Goal: Task Accomplishment & Management: Use online tool/utility

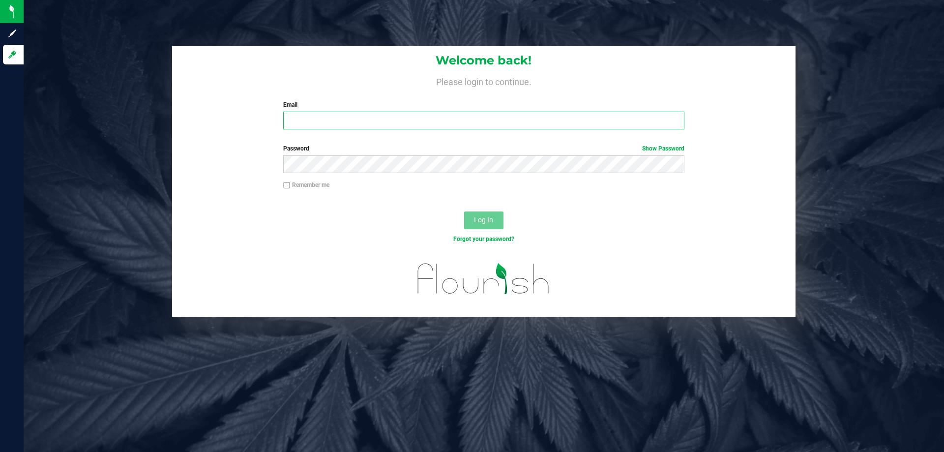
click at [497, 122] on input "Email" at bounding box center [483, 121] width 401 height 18
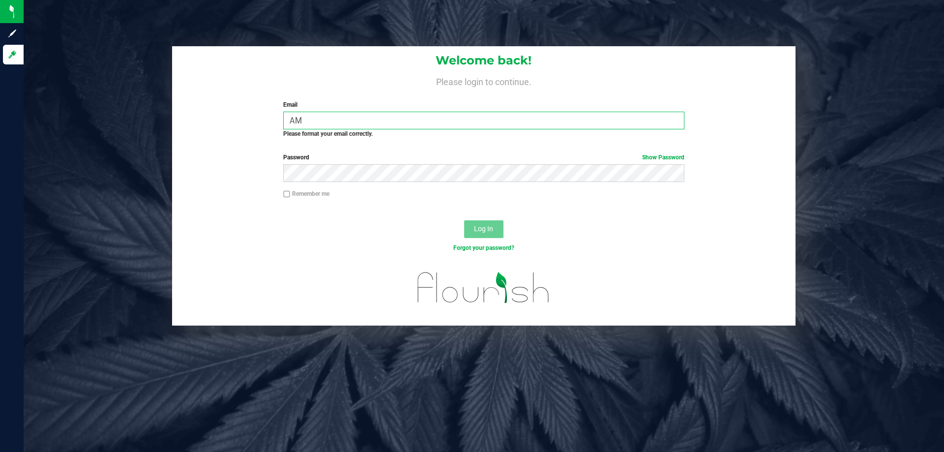
type input "A"
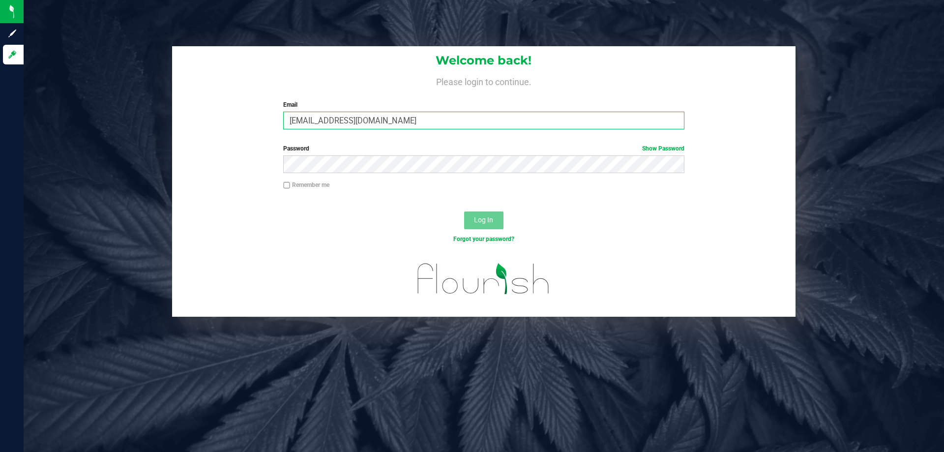
type input "[EMAIL_ADDRESS][DOMAIN_NAME]"
click at [464, 212] on button "Log In" at bounding box center [483, 221] width 39 height 18
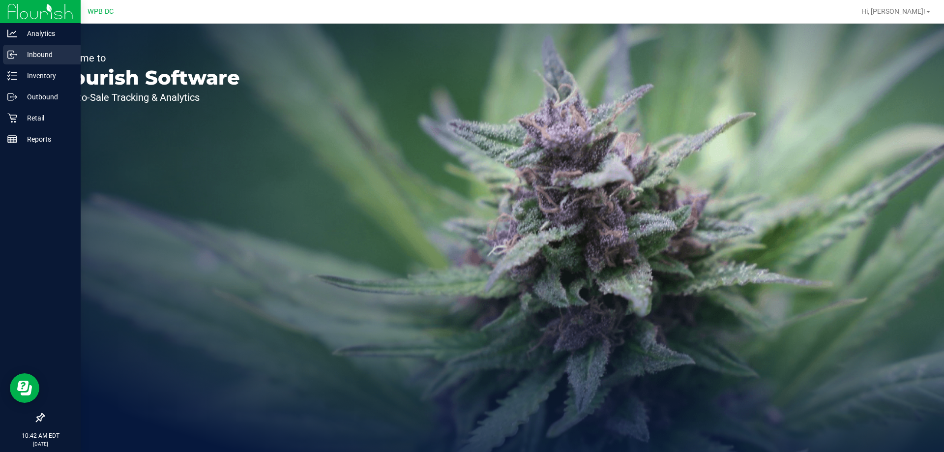
click at [20, 53] on p "Inbound" at bounding box center [46, 55] width 59 height 12
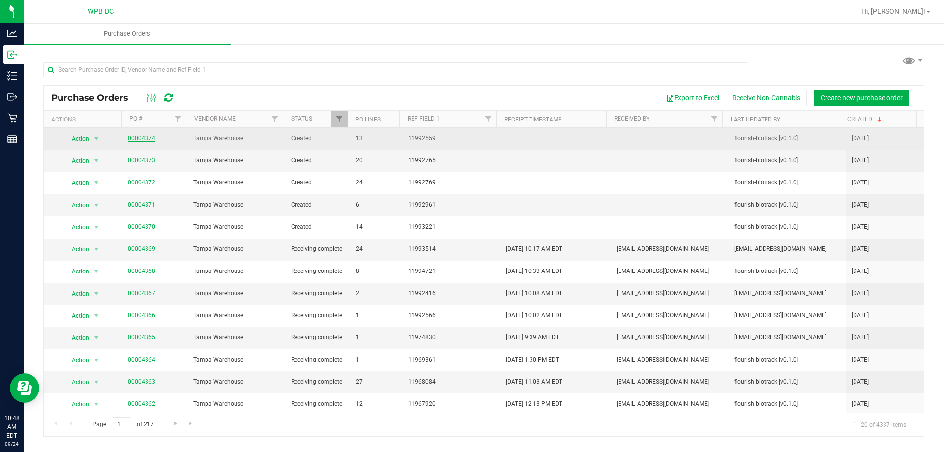
click at [137, 135] on link "00004374" at bounding box center [142, 138] width 28 height 7
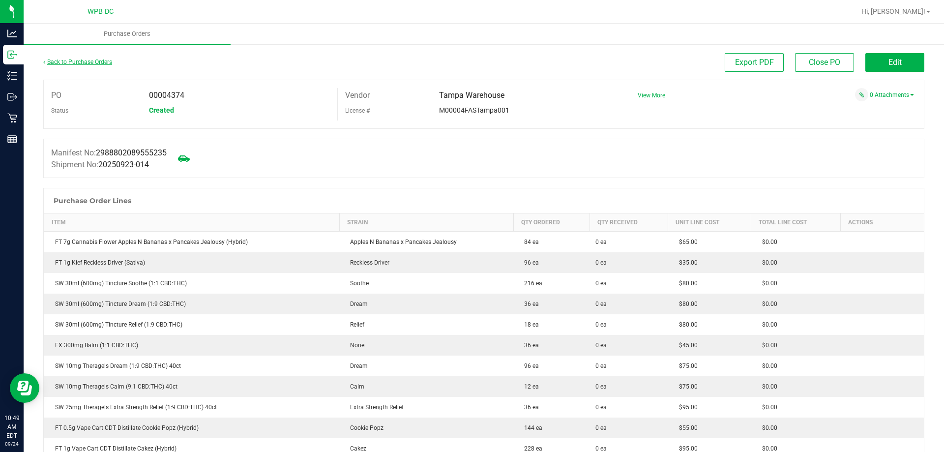
click at [66, 63] on link "Back to Purchase Orders" at bounding box center [77, 62] width 69 height 7
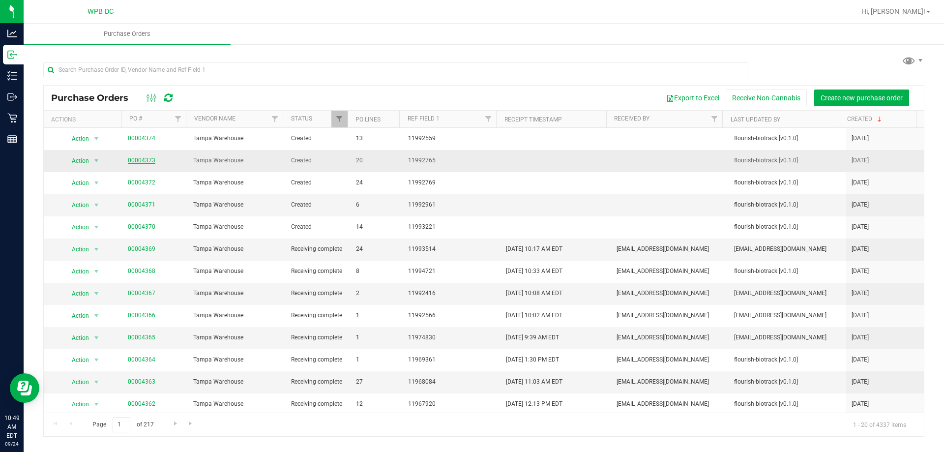
click at [145, 161] on link "00004373" at bounding box center [142, 160] width 28 height 7
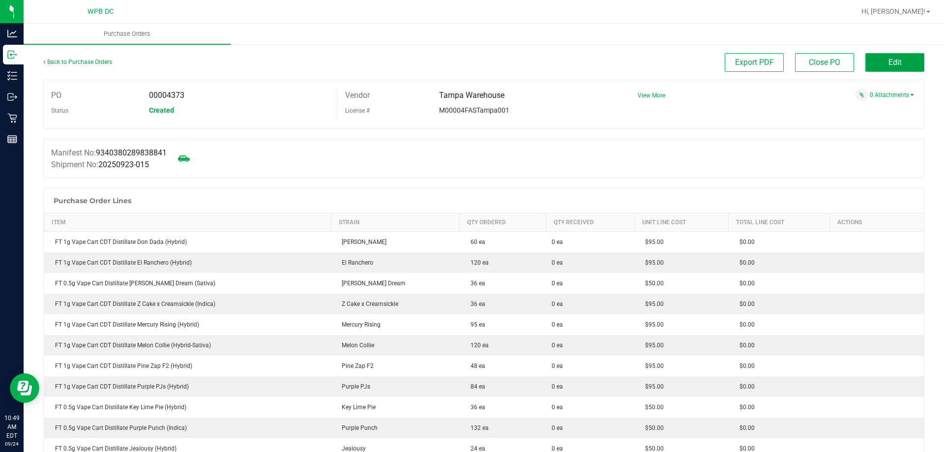
click at [866, 59] on button "Edit" at bounding box center [895, 62] width 59 height 19
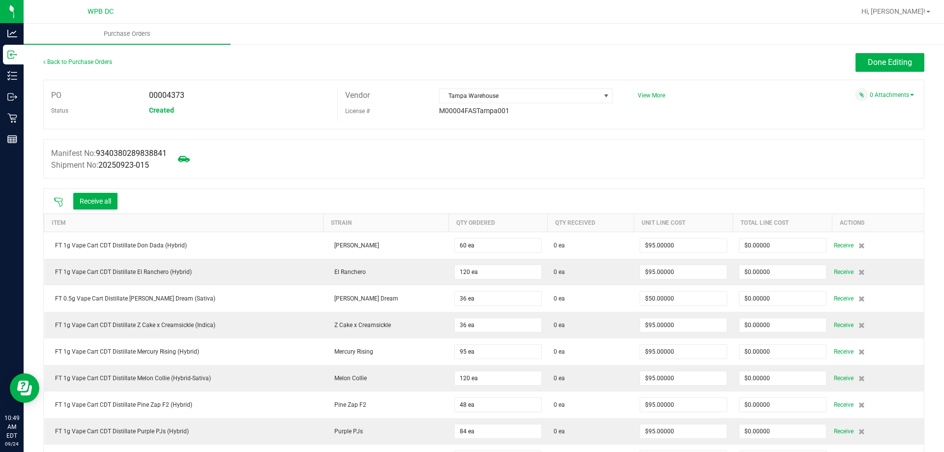
click at [55, 195] on div "Receive all" at bounding box center [86, 201] width 74 height 21
click at [58, 204] on icon at bounding box center [59, 202] width 10 height 10
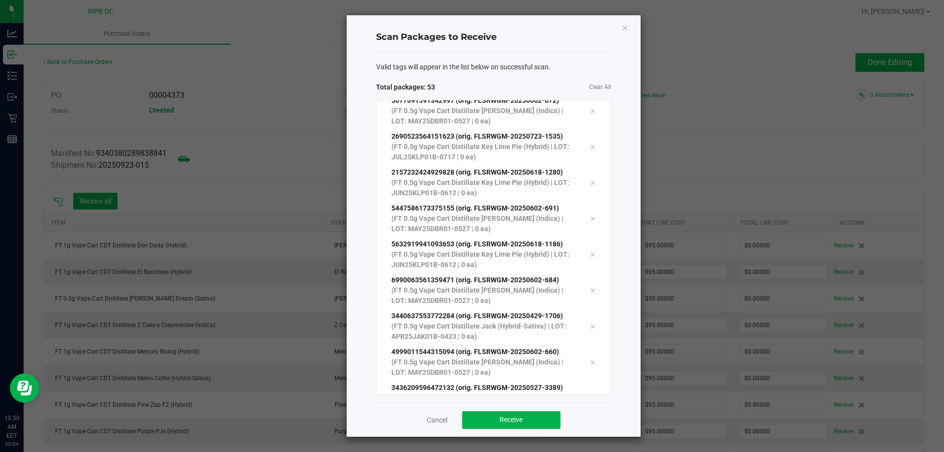
scroll to position [1598, 0]
click at [508, 422] on span "Receive" at bounding box center [511, 420] width 23 height 8
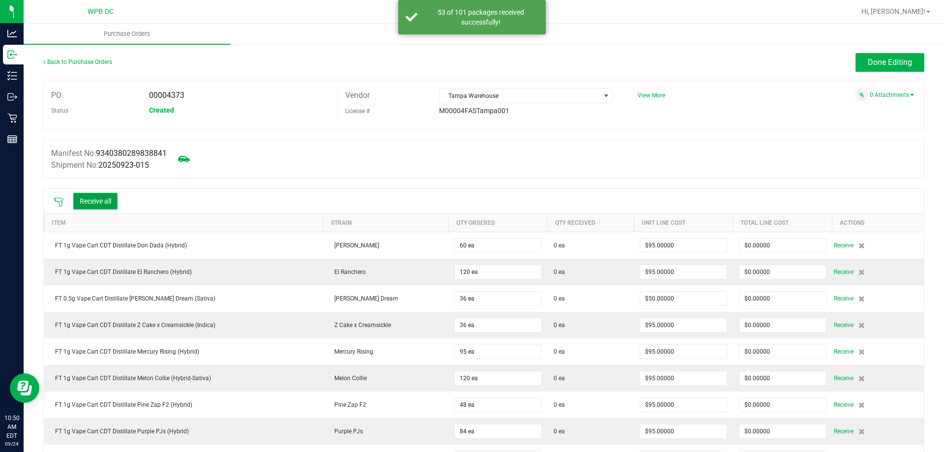
click at [105, 203] on button "Receive all" at bounding box center [95, 201] width 44 height 17
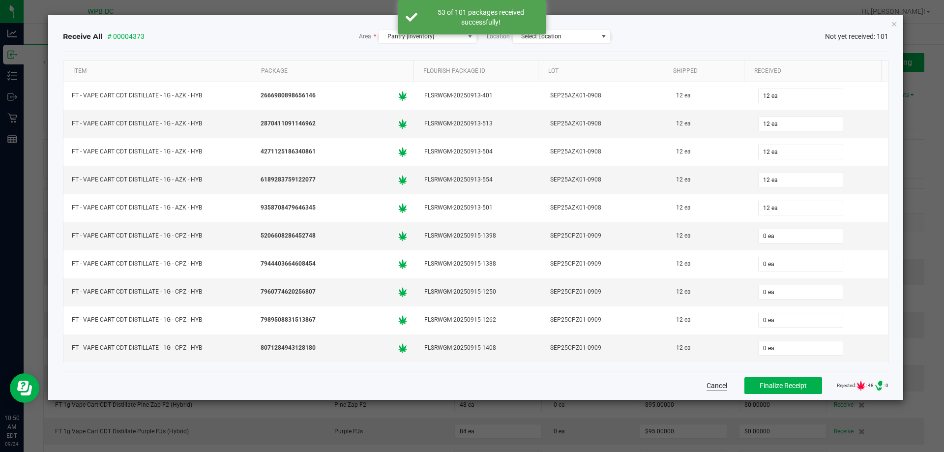
click at [709, 384] on button "Cancel" at bounding box center [717, 386] width 21 height 10
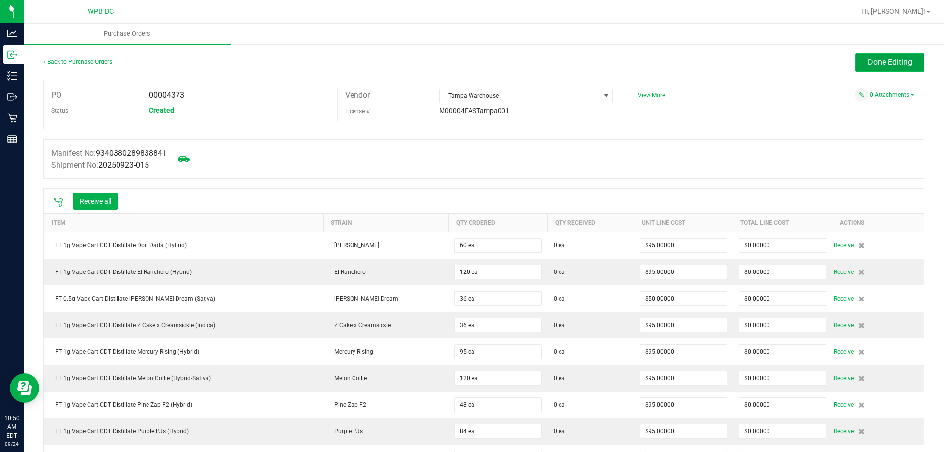
click at [877, 68] on button "Done Editing" at bounding box center [890, 62] width 69 height 19
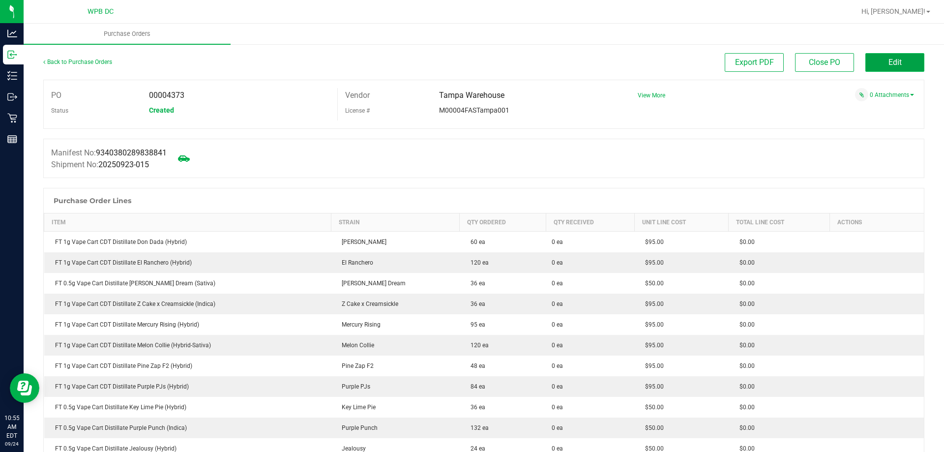
click at [879, 56] on button "Edit" at bounding box center [895, 62] width 59 height 19
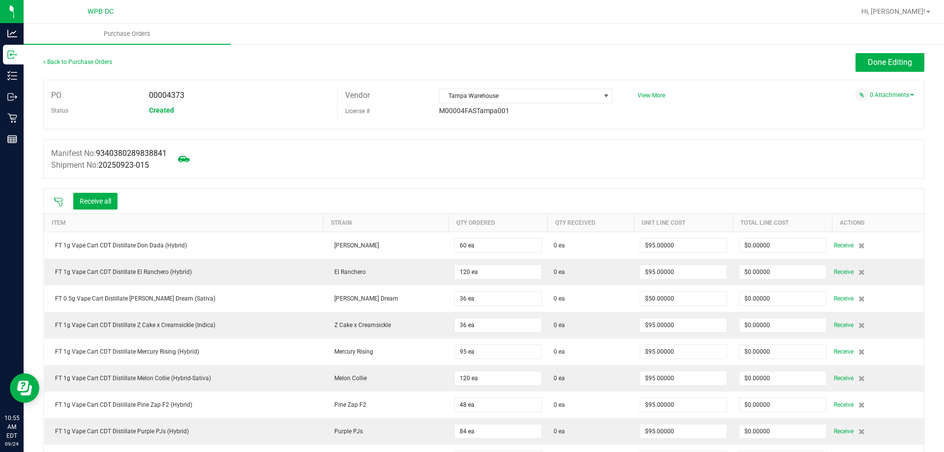
click at [57, 202] on icon at bounding box center [59, 202] width 10 height 10
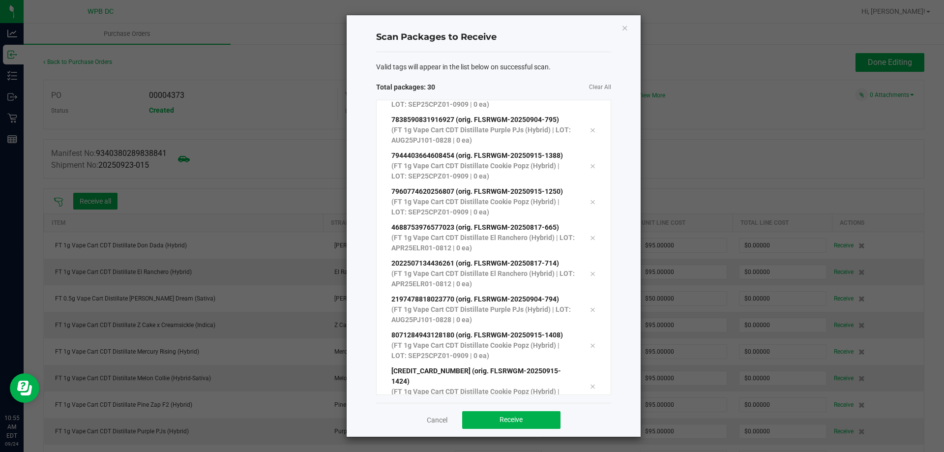
scroll to position [772, 0]
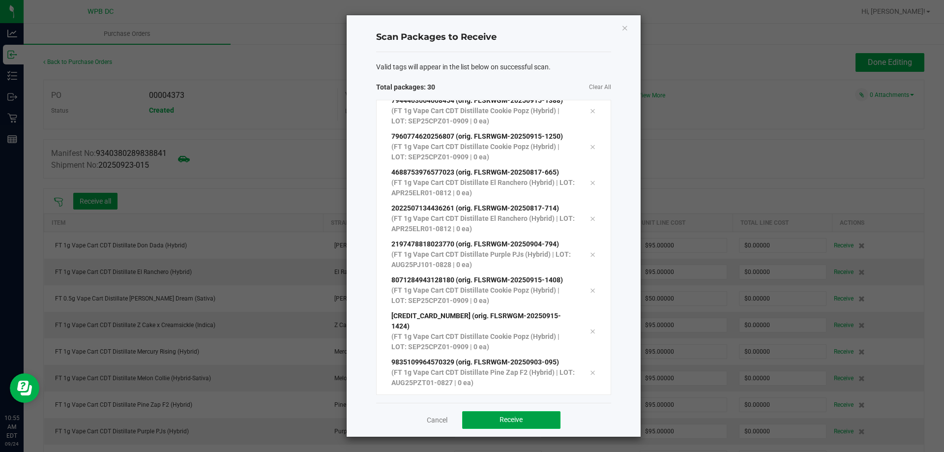
click at [516, 420] on span "Receive" at bounding box center [511, 420] width 23 height 8
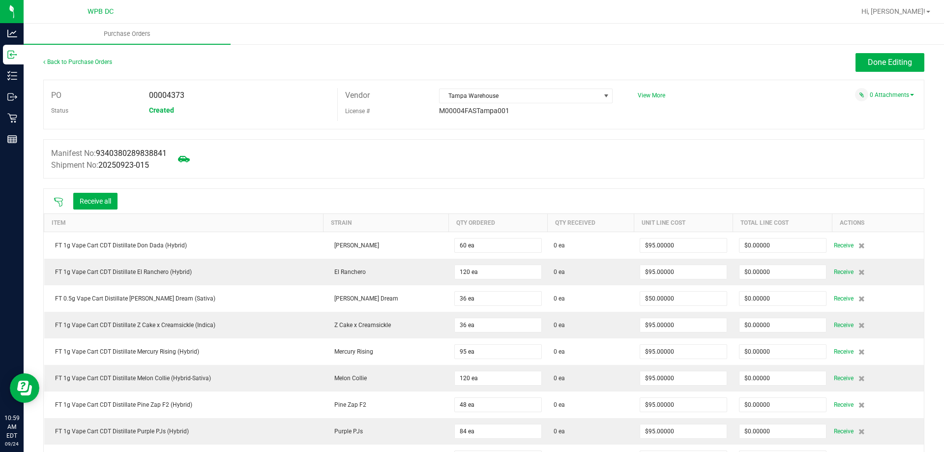
click at [58, 203] on icon at bounding box center [59, 202] width 10 height 10
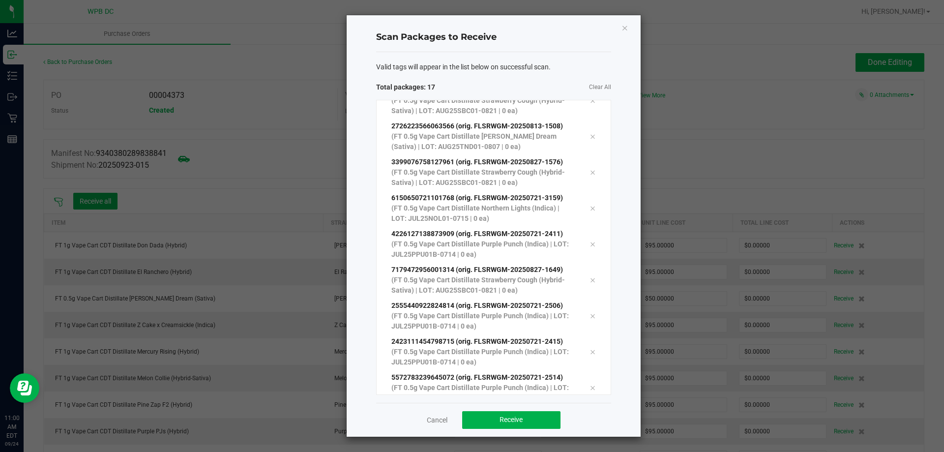
scroll to position [341, 0]
click at [540, 417] on button "Receive" at bounding box center [511, 420] width 98 height 18
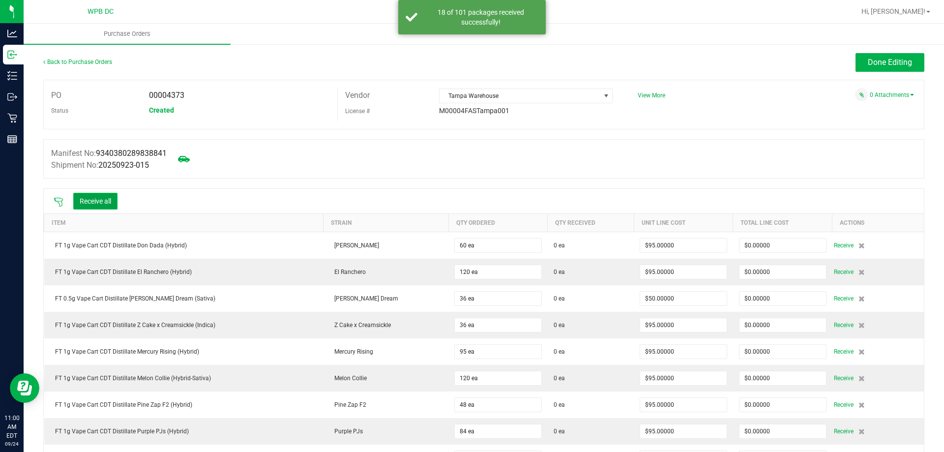
click at [118, 205] on button "Receive all" at bounding box center [95, 201] width 44 height 17
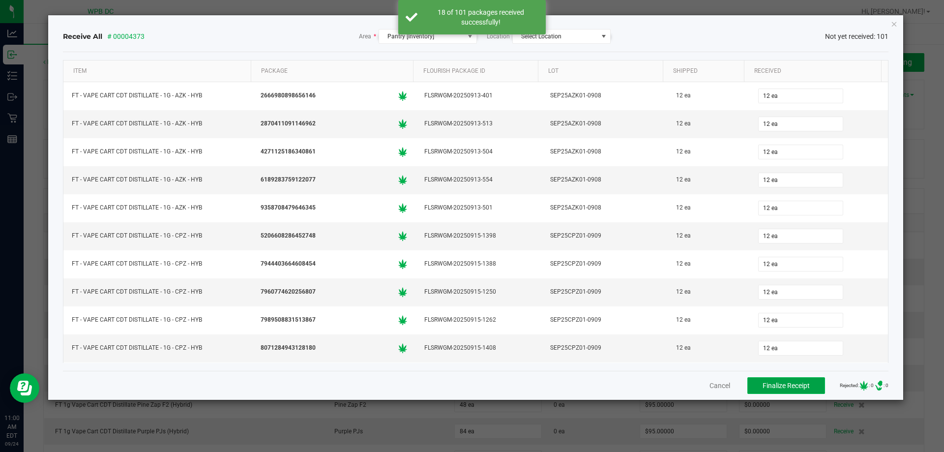
click at [784, 382] on span "Finalize Receipt" at bounding box center [786, 386] width 47 height 8
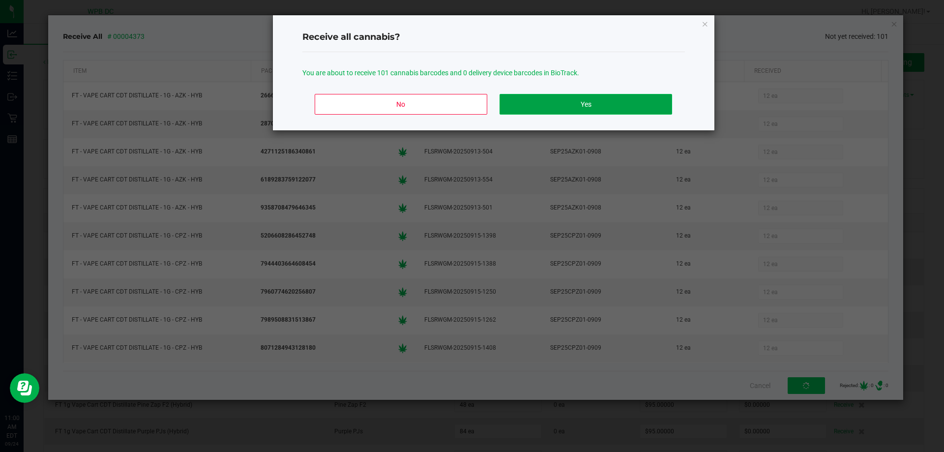
click at [632, 99] on button "Yes" at bounding box center [586, 104] width 172 height 21
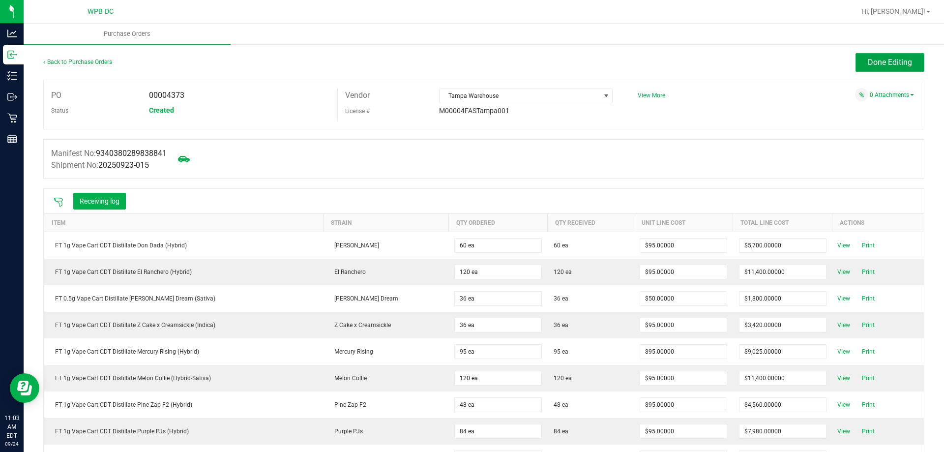
click at [884, 58] on span "Done Editing" at bounding box center [890, 62] width 44 height 9
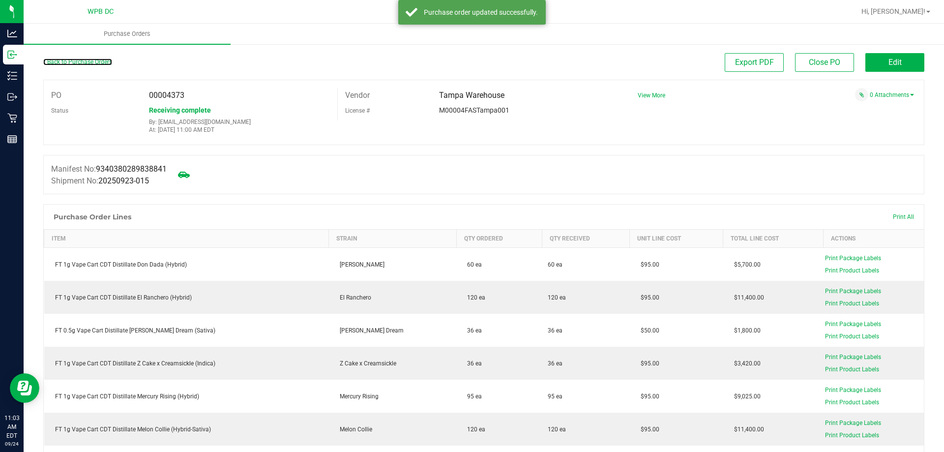
click at [88, 62] on link "Back to Purchase Orders" at bounding box center [77, 62] width 69 height 7
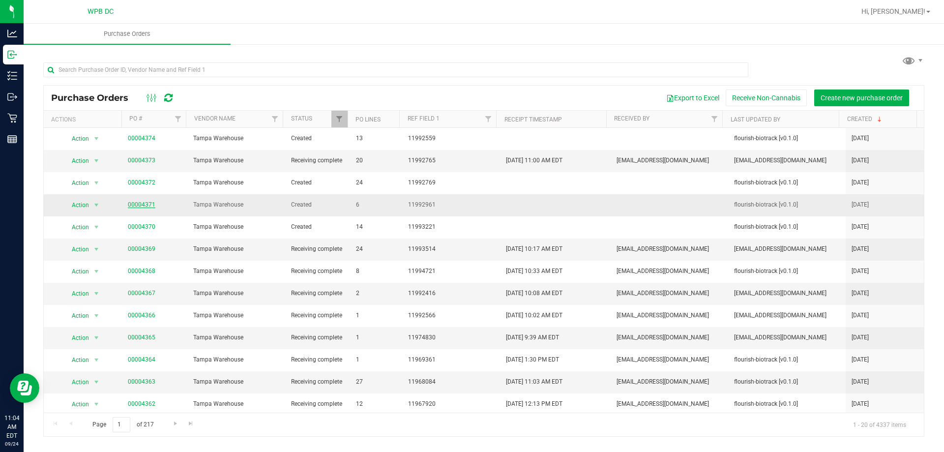
click at [129, 205] on link "00004371" at bounding box center [142, 204] width 28 height 7
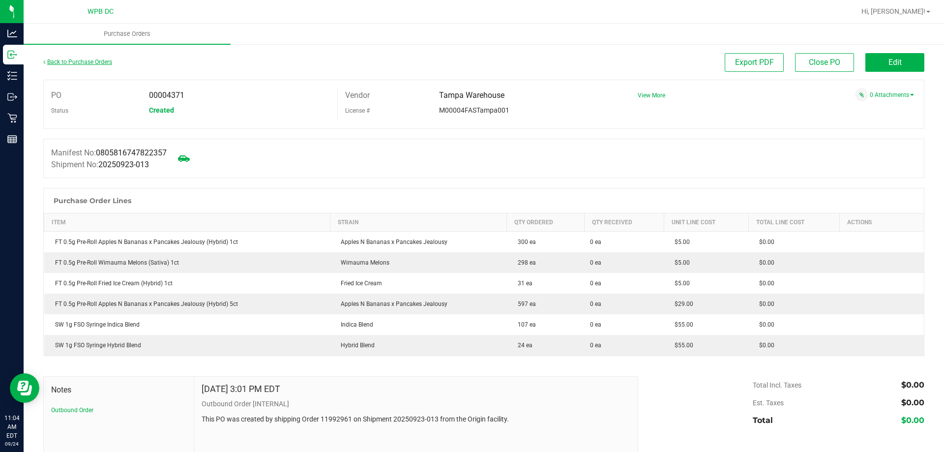
click at [58, 62] on link "Back to Purchase Orders" at bounding box center [77, 62] width 69 height 7
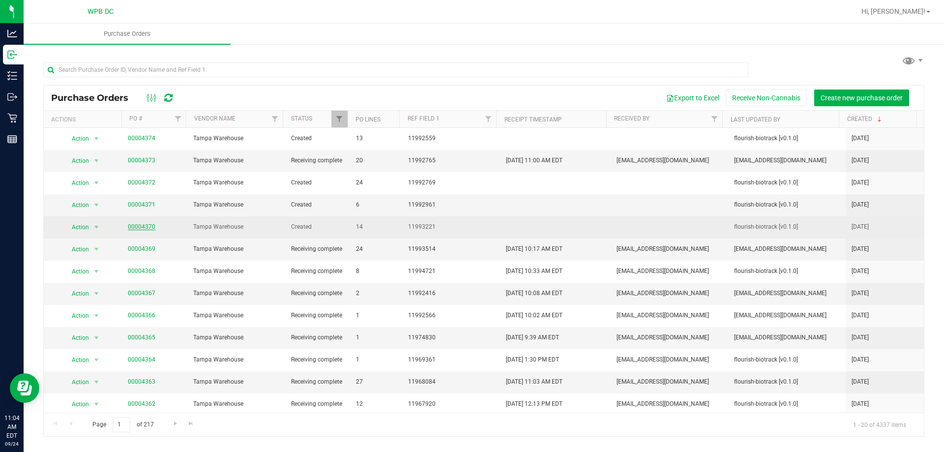
click at [131, 223] on link "00004370" at bounding box center [142, 226] width 28 height 7
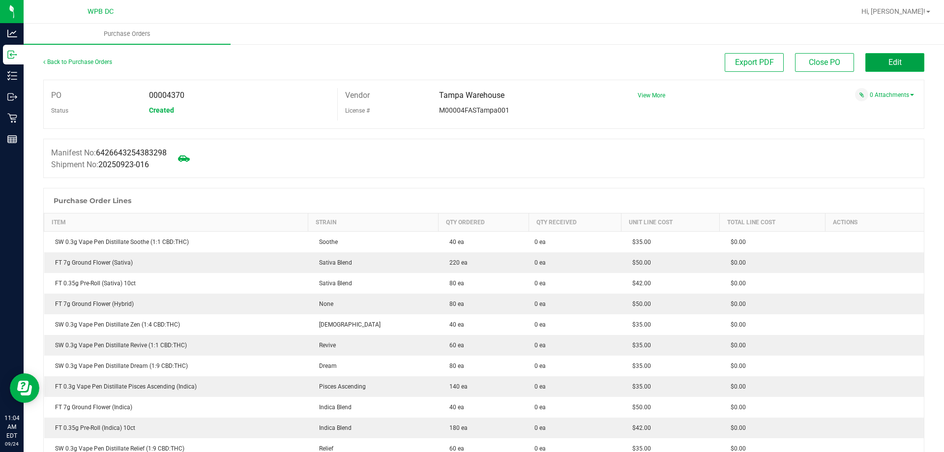
click at [893, 60] on span "Edit" at bounding box center [895, 62] width 13 height 9
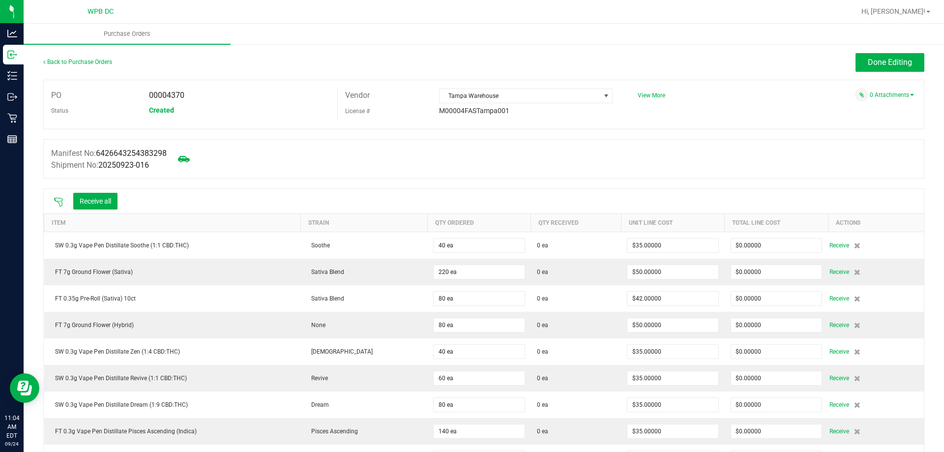
click at [61, 200] on icon at bounding box center [59, 202] width 10 height 10
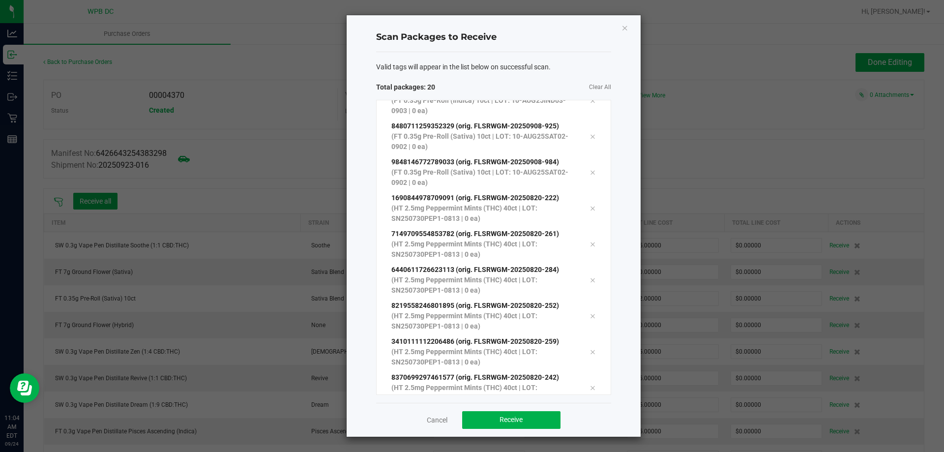
scroll to position [413, 0]
click at [518, 417] on span "Receive" at bounding box center [511, 420] width 23 height 8
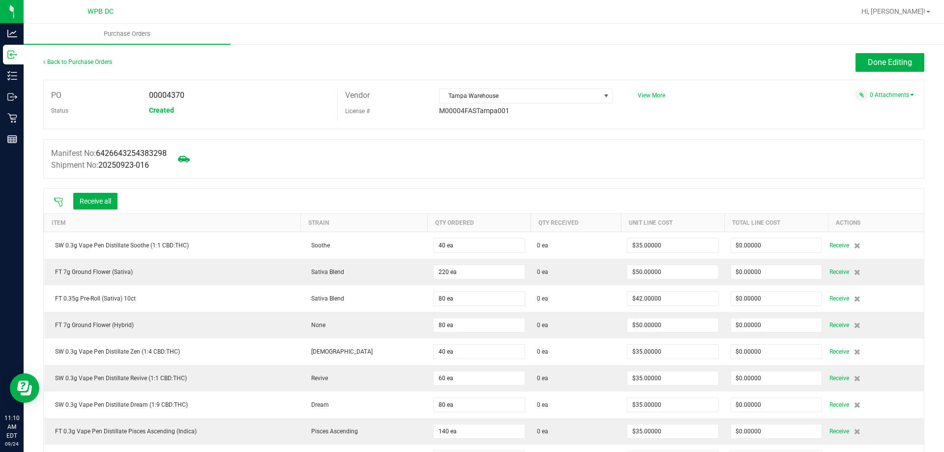
click at [62, 201] on icon at bounding box center [59, 202] width 10 height 10
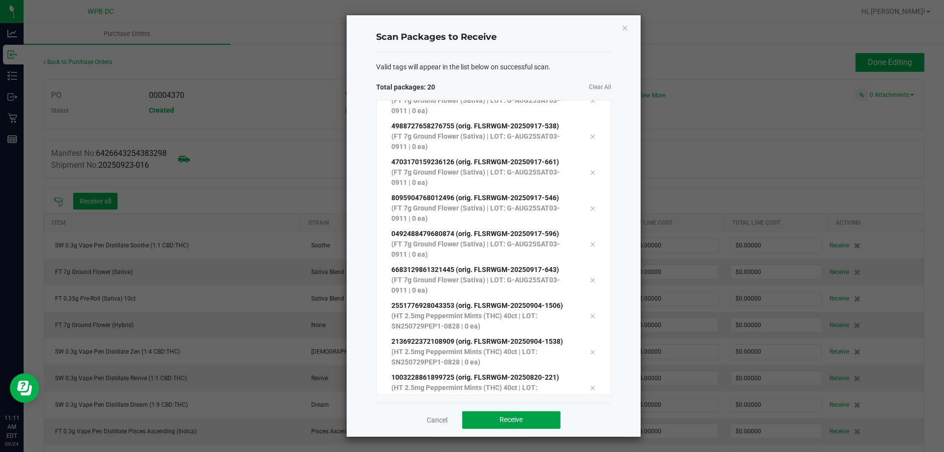
click at [507, 421] on span "Receive" at bounding box center [511, 420] width 23 height 8
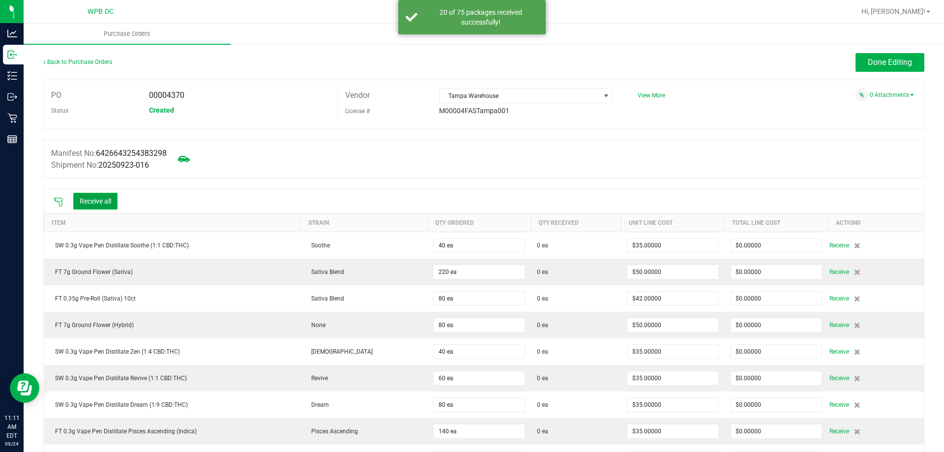
click at [87, 197] on button "Receive all" at bounding box center [95, 201] width 44 height 17
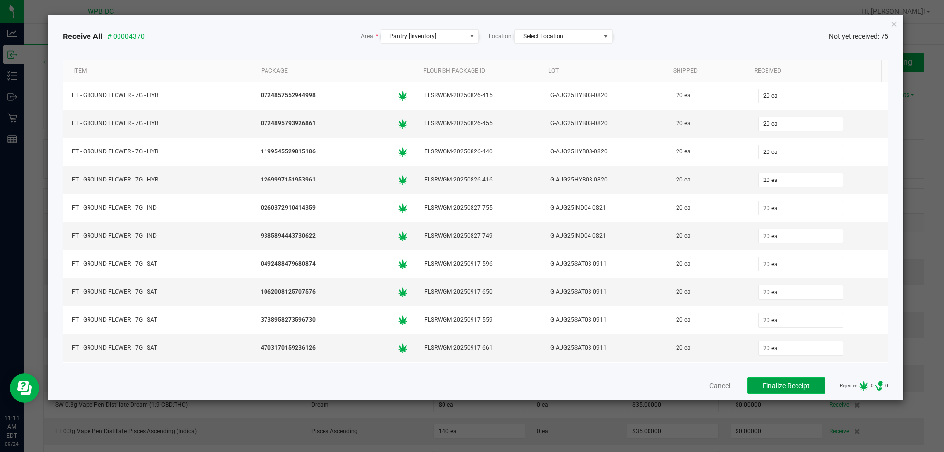
click at [785, 389] on span "Finalize Receipt" at bounding box center [786, 386] width 47 height 8
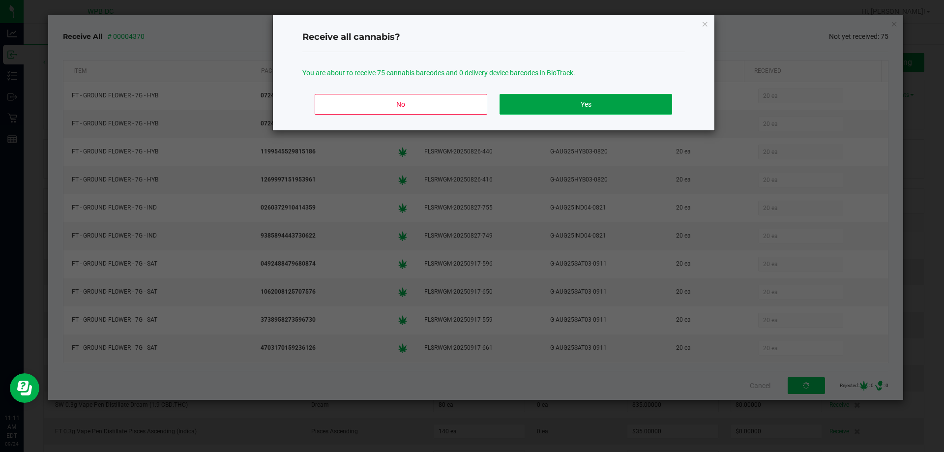
click at [626, 102] on button "Yes" at bounding box center [586, 104] width 172 height 21
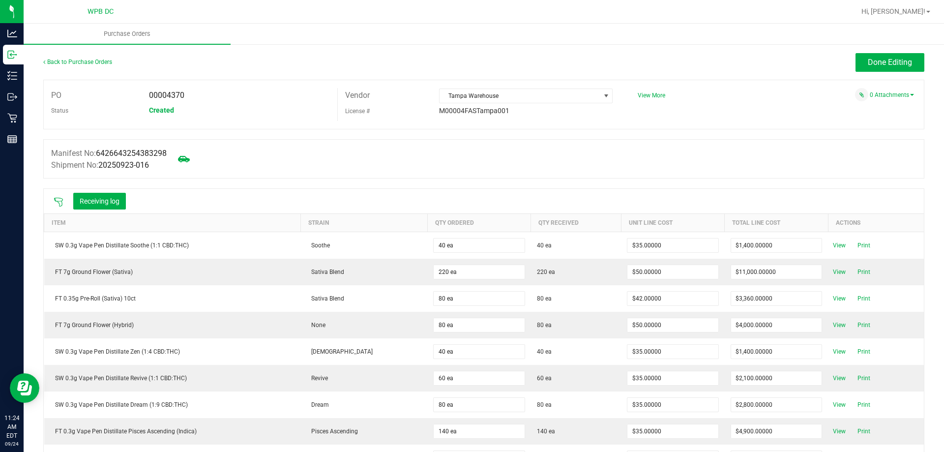
drag, startPoint x: 920, startPoint y: 391, endPoint x: 327, endPoint y: 182, distance: 628.4
click at [327, 182] on div at bounding box center [483, 184] width 881 height 10
click at [915, 67] on button "Done Editing" at bounding box center [890, 62] width 69 height 19
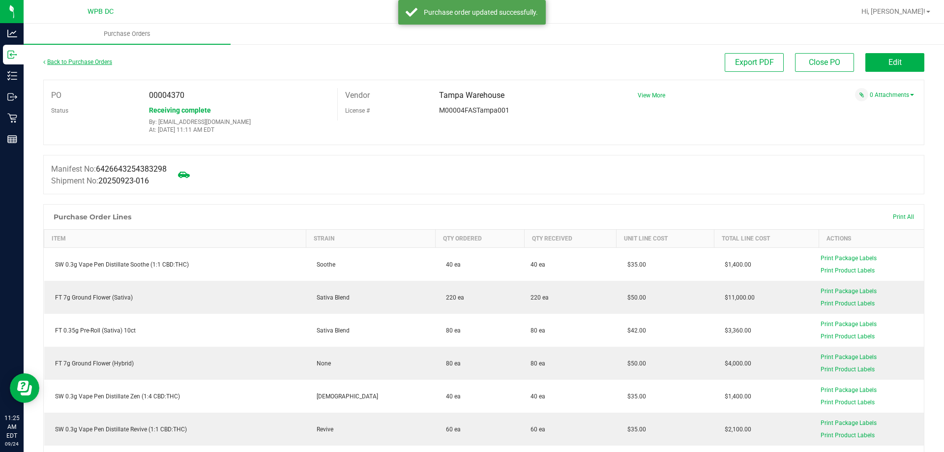
click at [83, 62] on link "Back to Purchase Orders" at bounding box center [77, 62] width 69 height 7
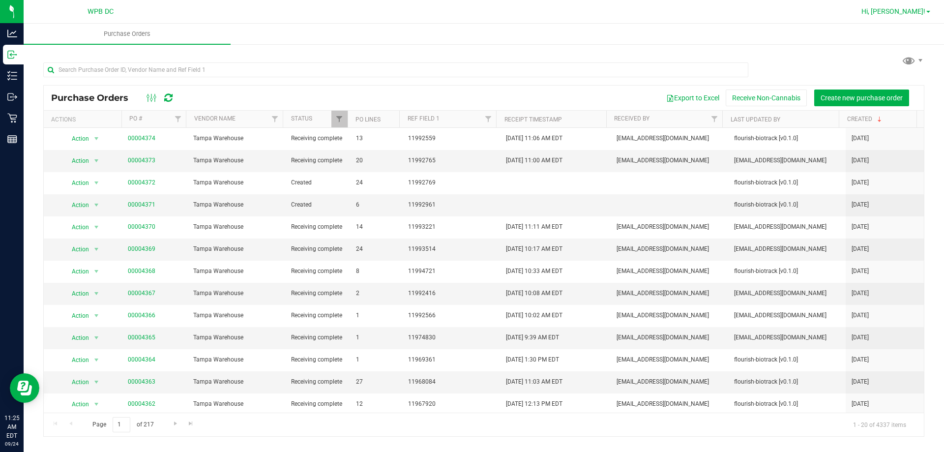
click at [920, 11] on span "Hi, [PERSON_NAME]!" at bounding box center [894, 11] width 64 height 8
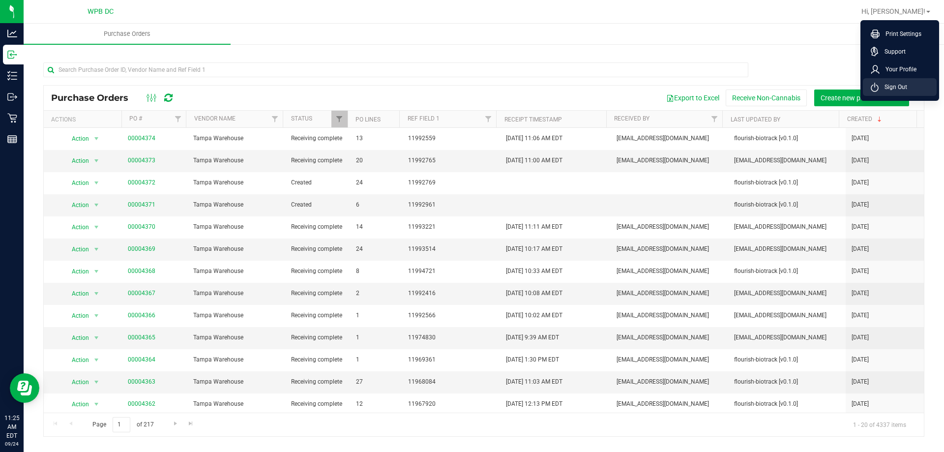
click at [891, 87] on span "Sign Out" at bounding box center [893, 87] width 29 height 10
